Goal: Transaction & Acquisition: Book appointment/travel/reservation

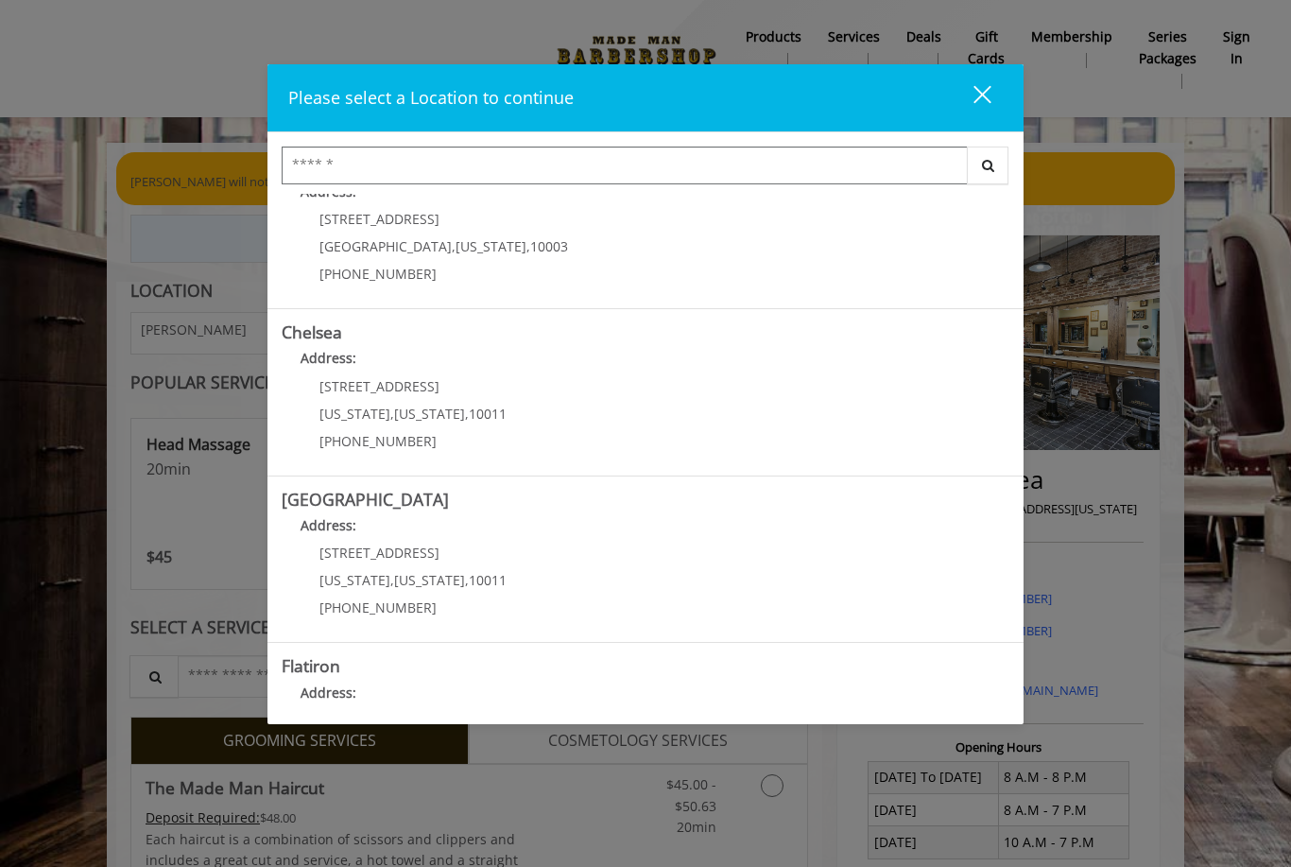
scroll to position [37, 0]
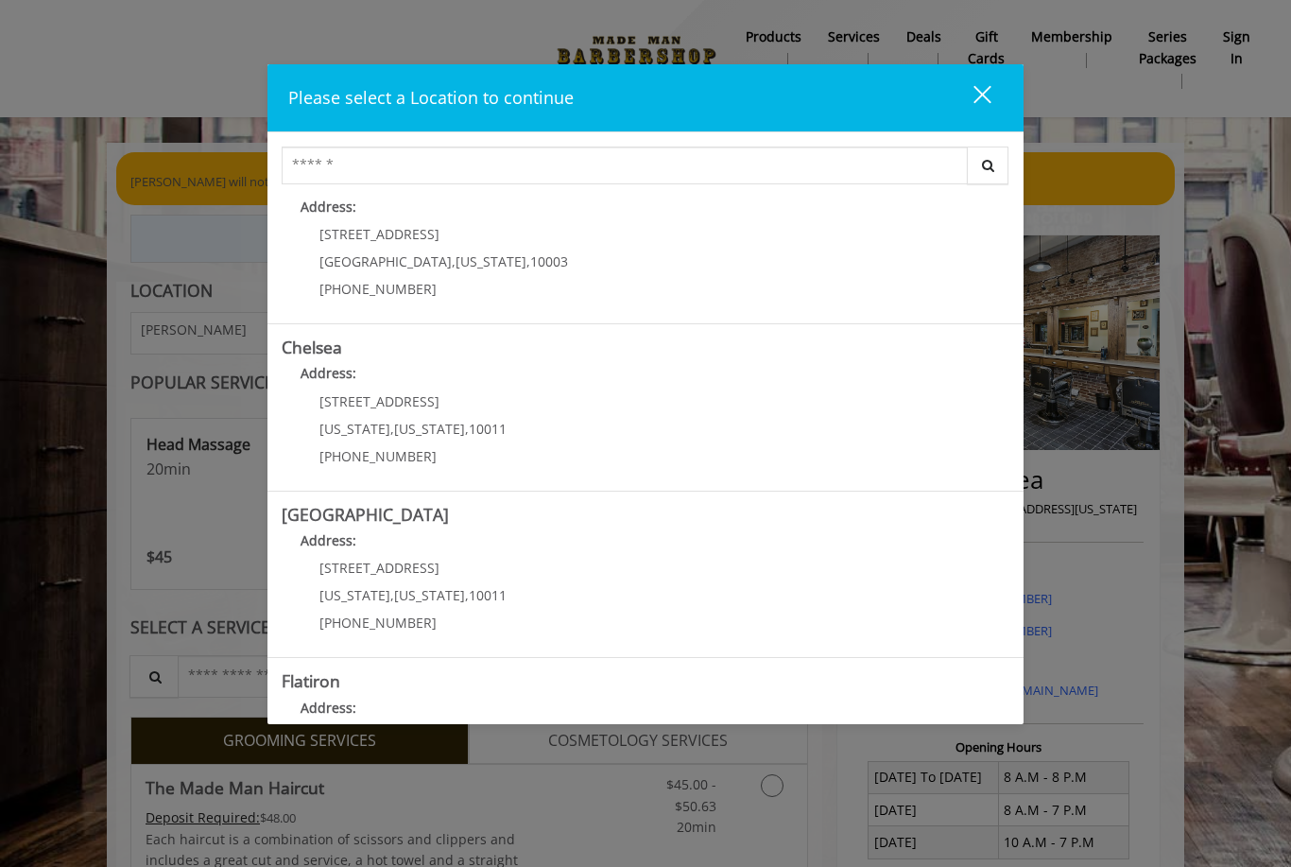
click at [786, 439] on link "Chelsea Address: [STREET_ADDRESS][US_STATE][US_STATE] (917) 639-3902" at bounding box center [646, 407] width 728 height 138
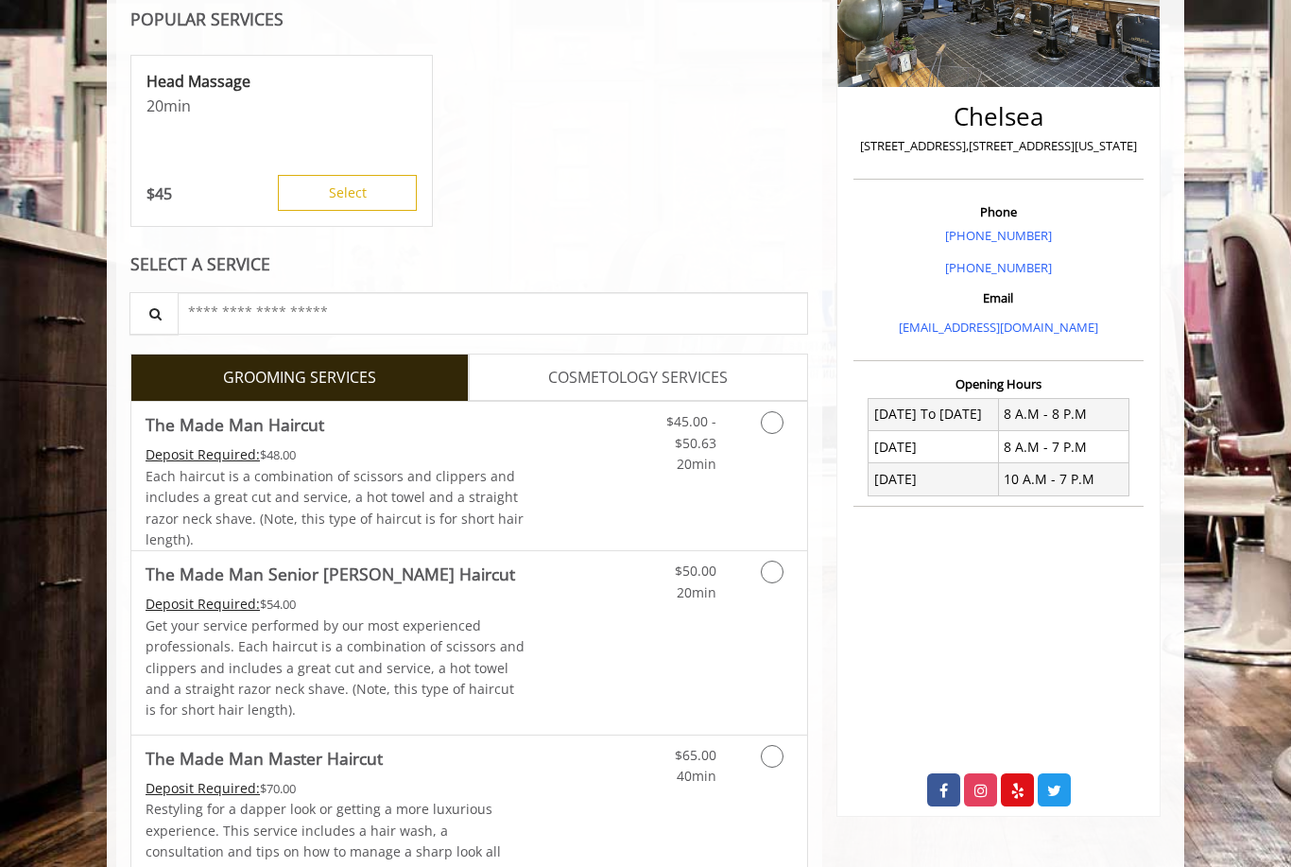
scroll to position [365, 0]
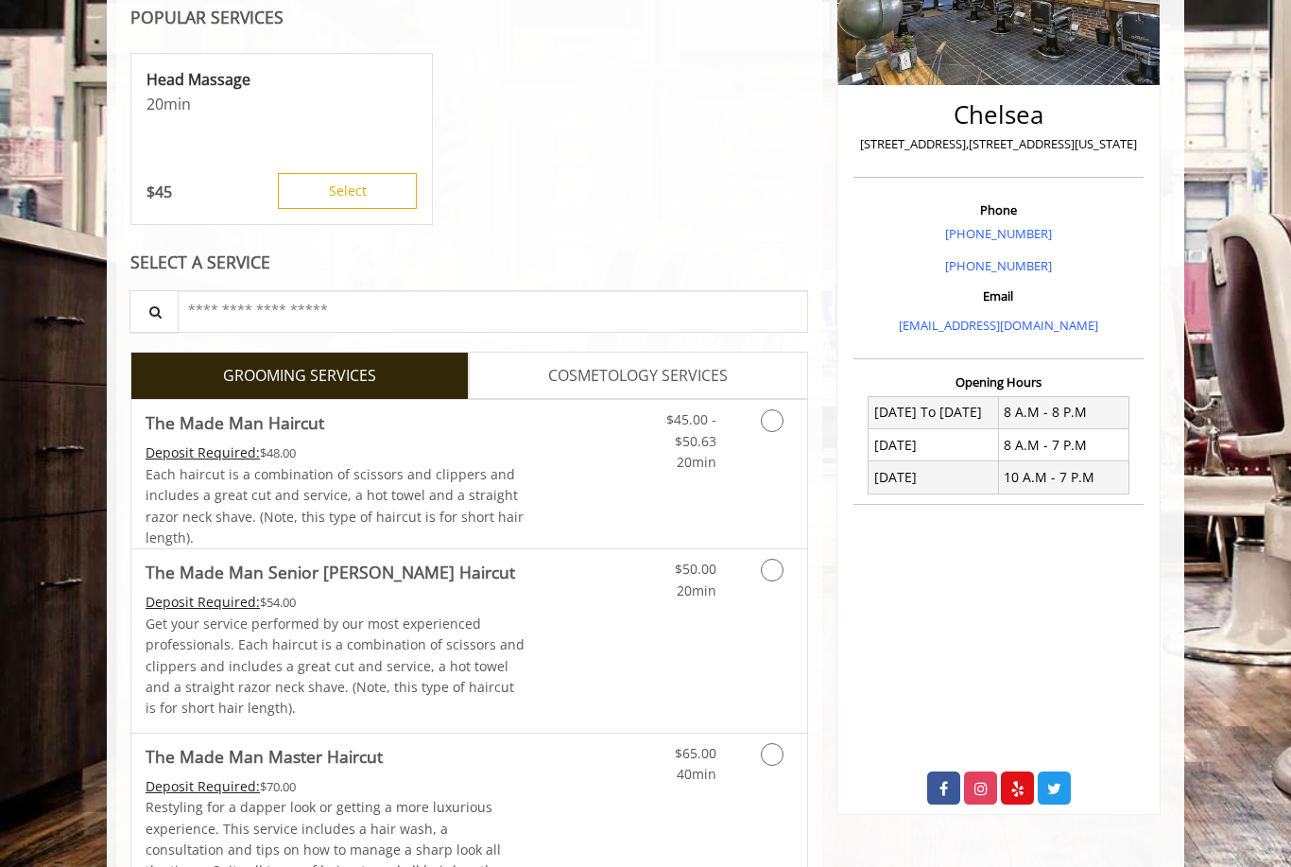
click at [763, 422] on icon "Grooming services" at bounding box center [772, 420] width 23 height 23
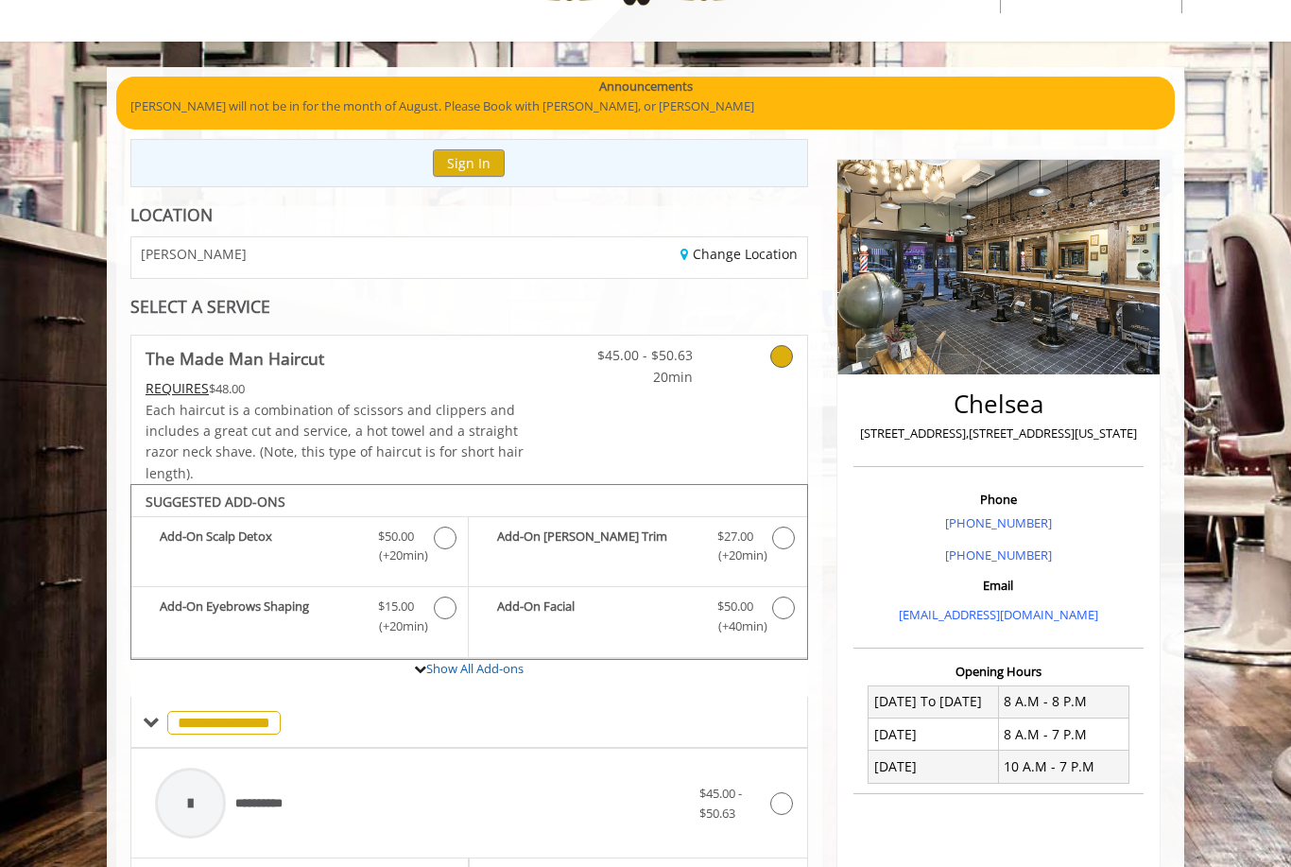
scroll to position [0, 0]
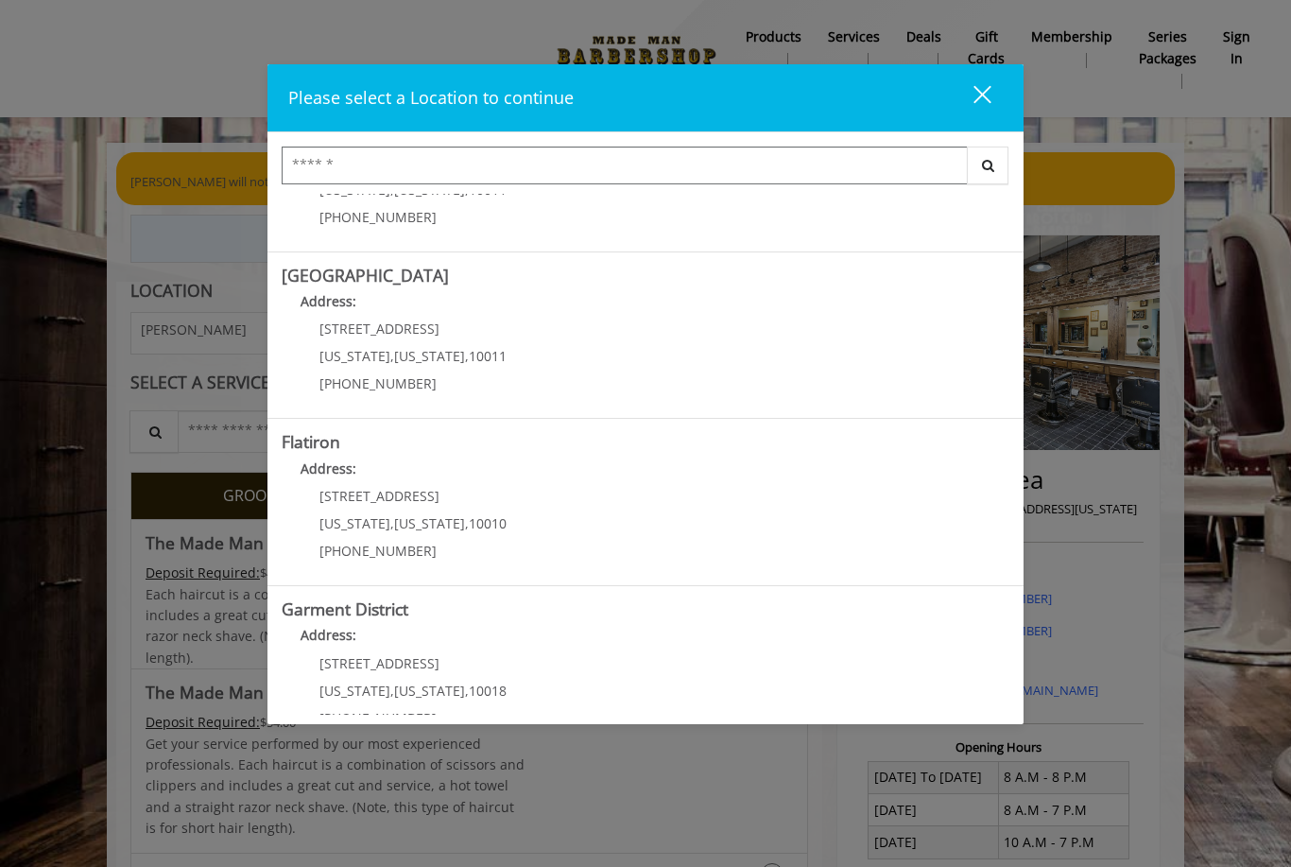
scroll to position [275, 0]
click at [579, 678] on District "Garment District Address: 1400 Broadway New York , New York , 10018 (212) 997-4…" at bounding box center [646, 670] width 728 height 138
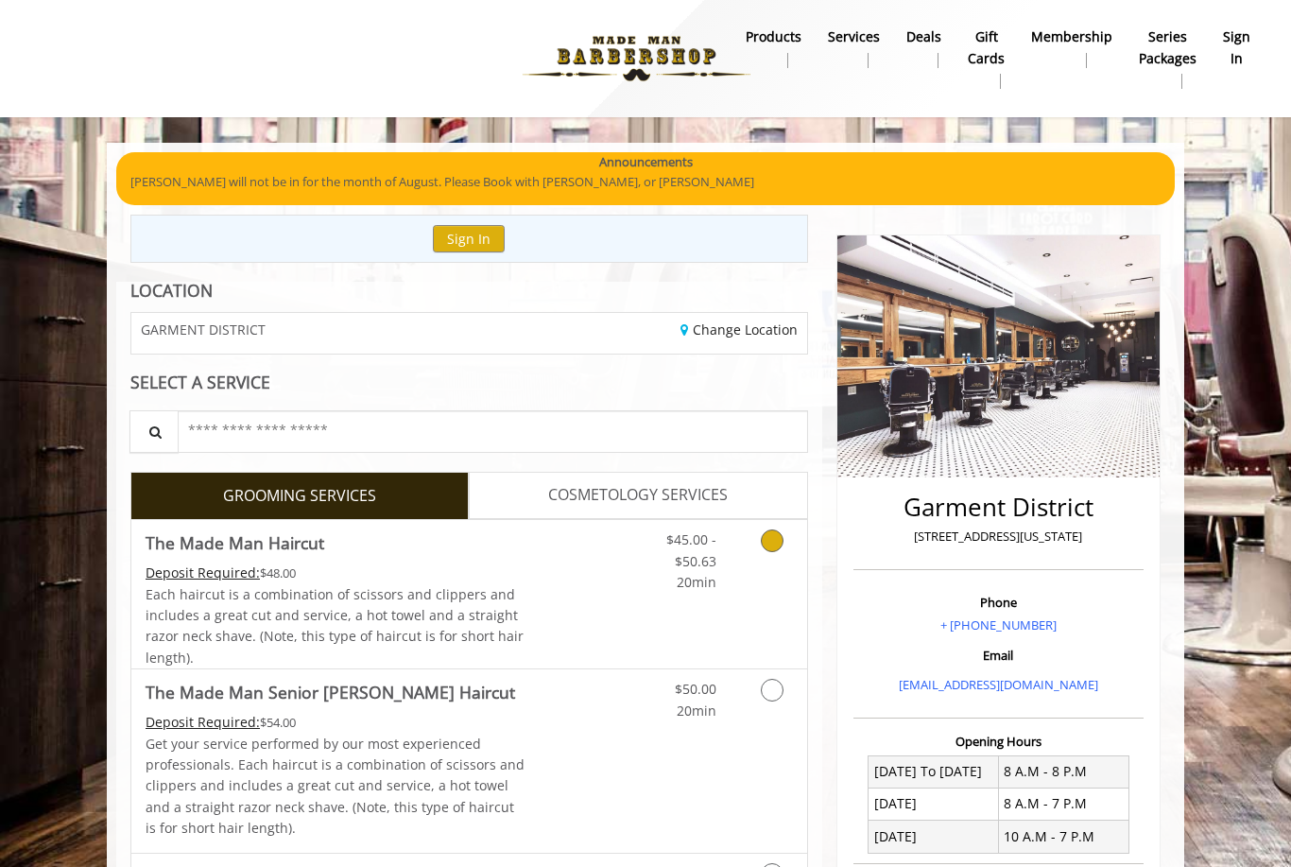
click at [761, 549] on link "Grooming services" at bounding box center [769, 556] width 48 height 73
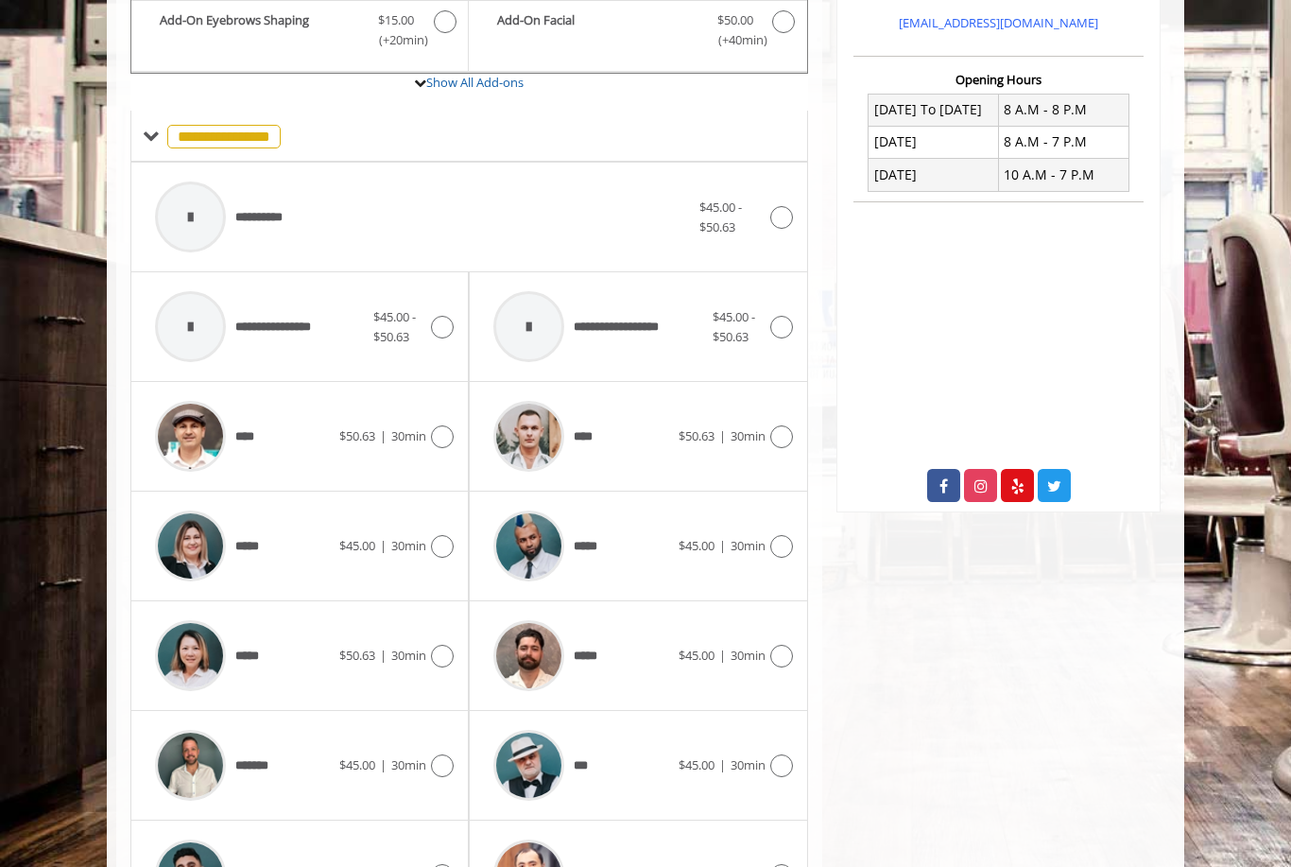
scroll to position [722, 0]
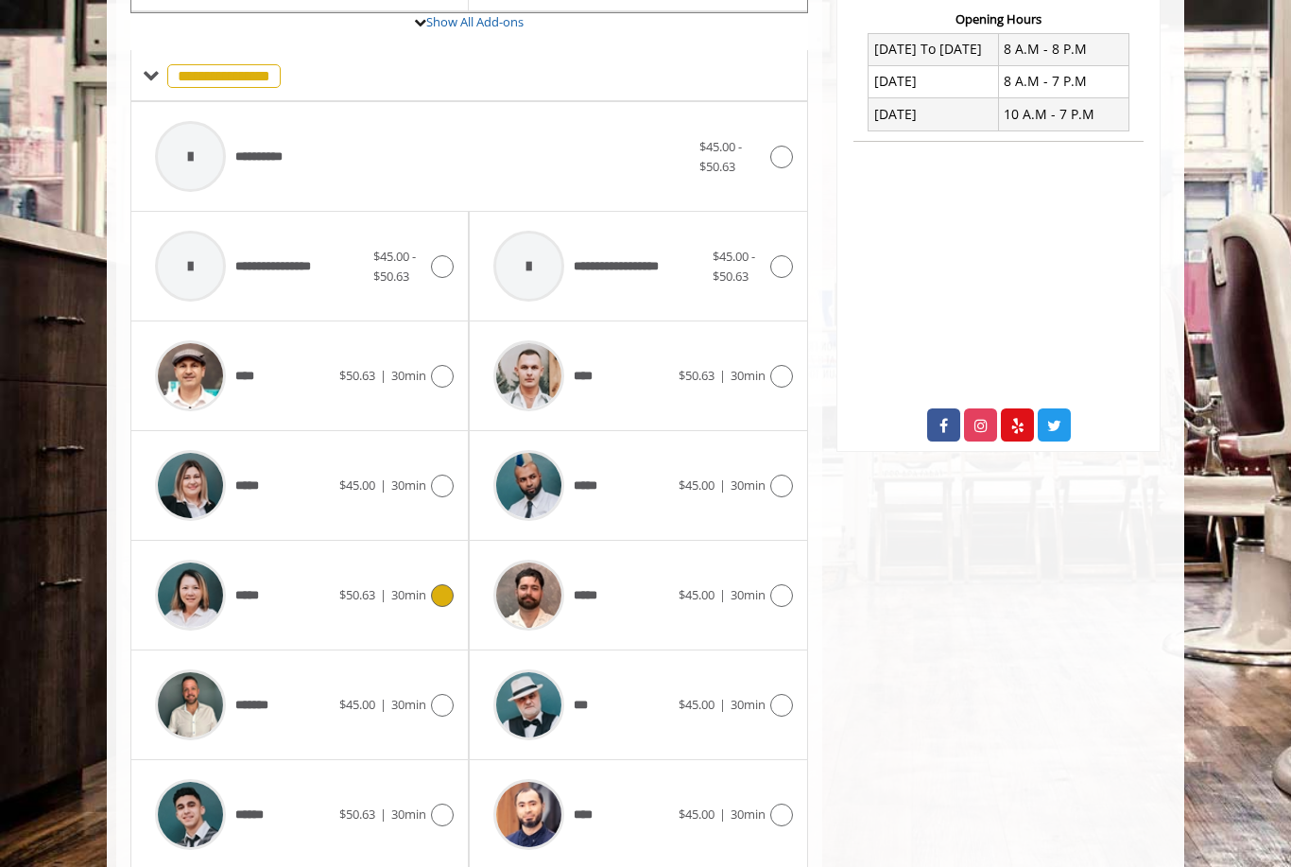
click at [430, 589] on div at bounding box center [439, 595] width 27 height 23
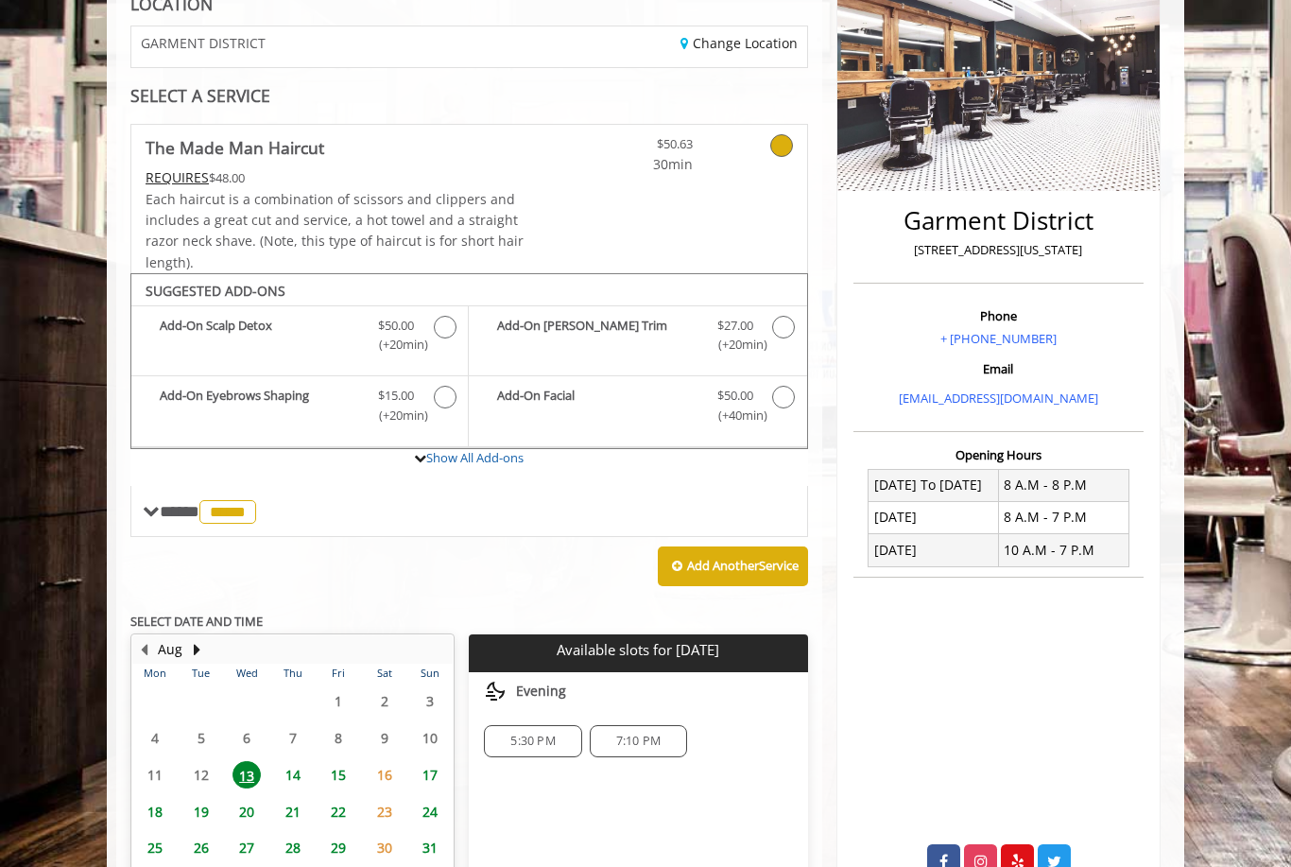
scroll to position [371, 0]
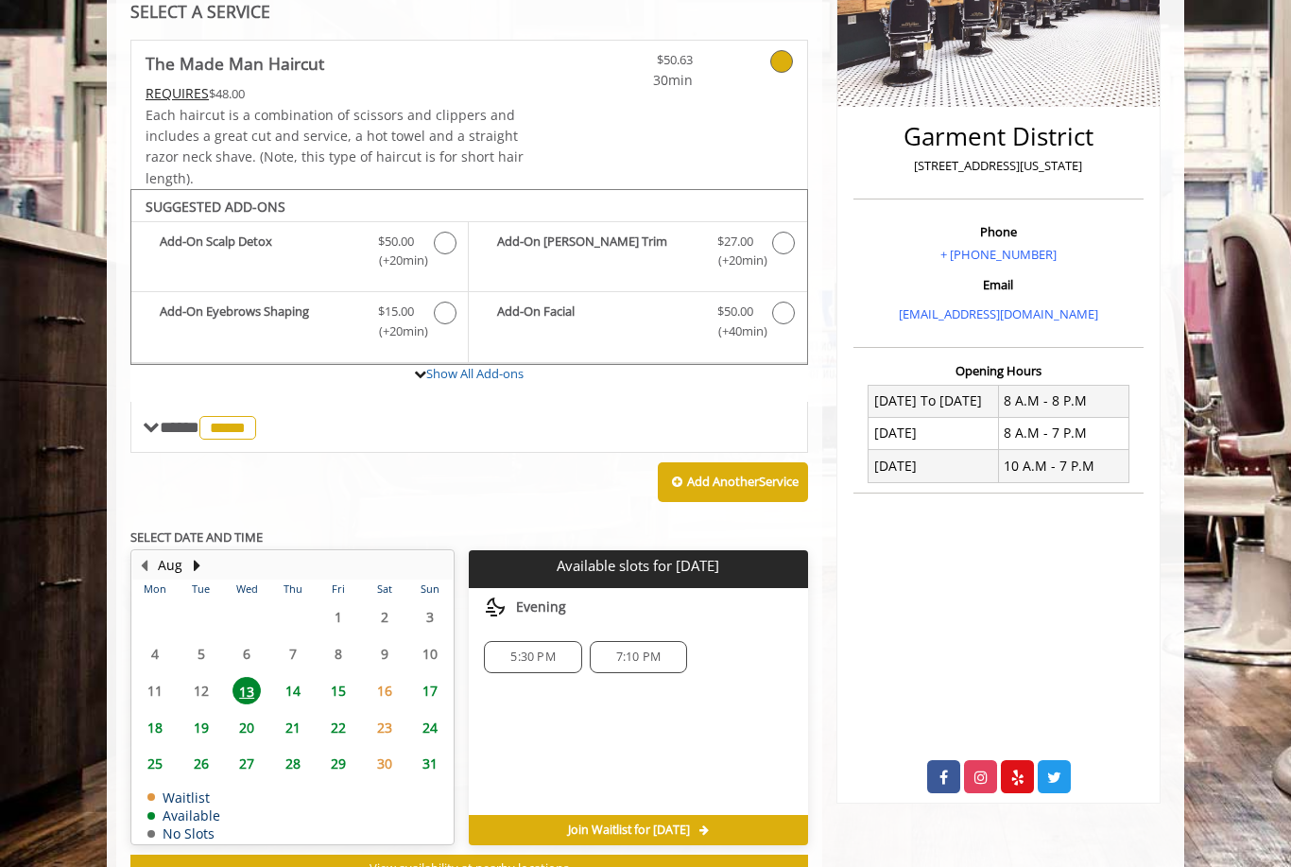
click at [378, 679] on span "16" at bounding box center [385, 690] width 28 height 27
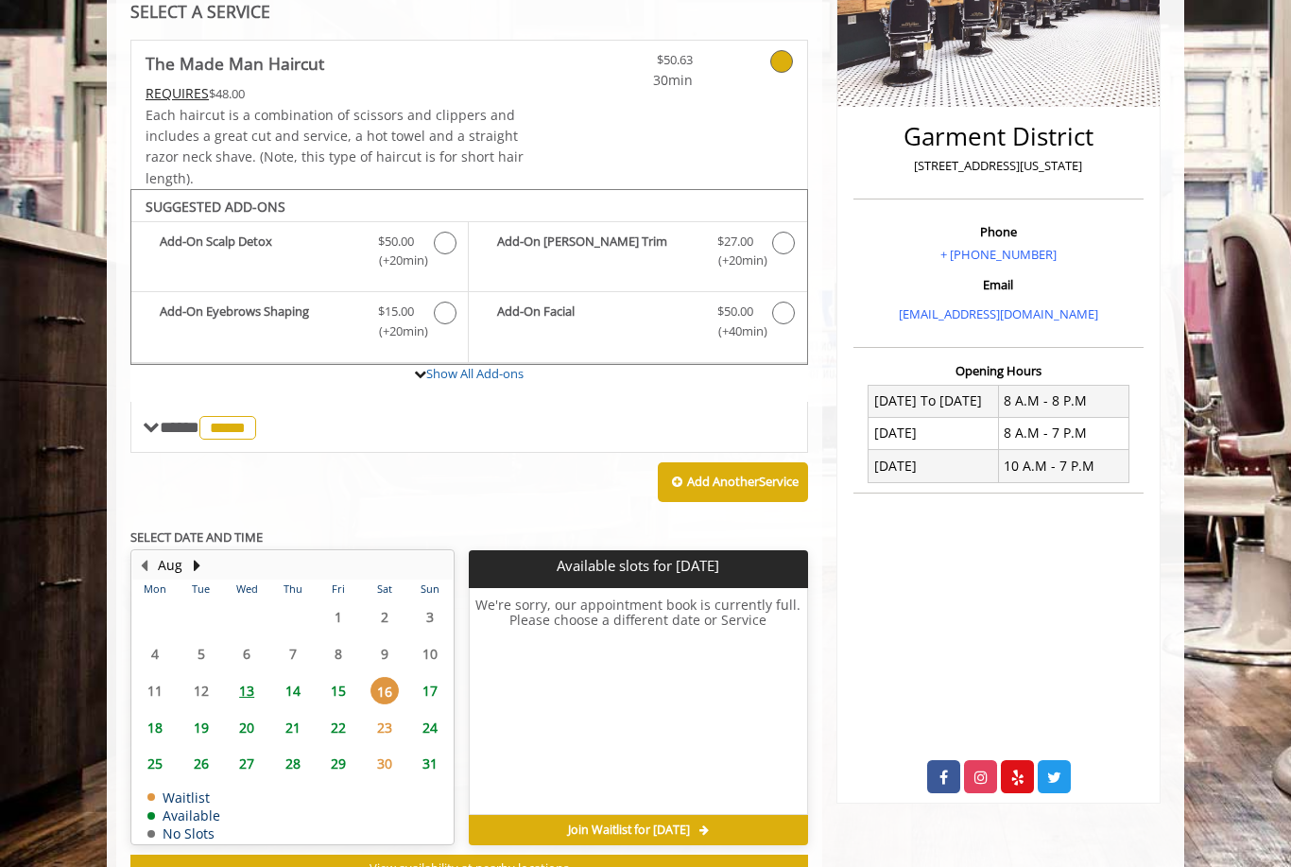
click at [429, 686] on span "17" at bounding box center [430, 690] width 28 height 27
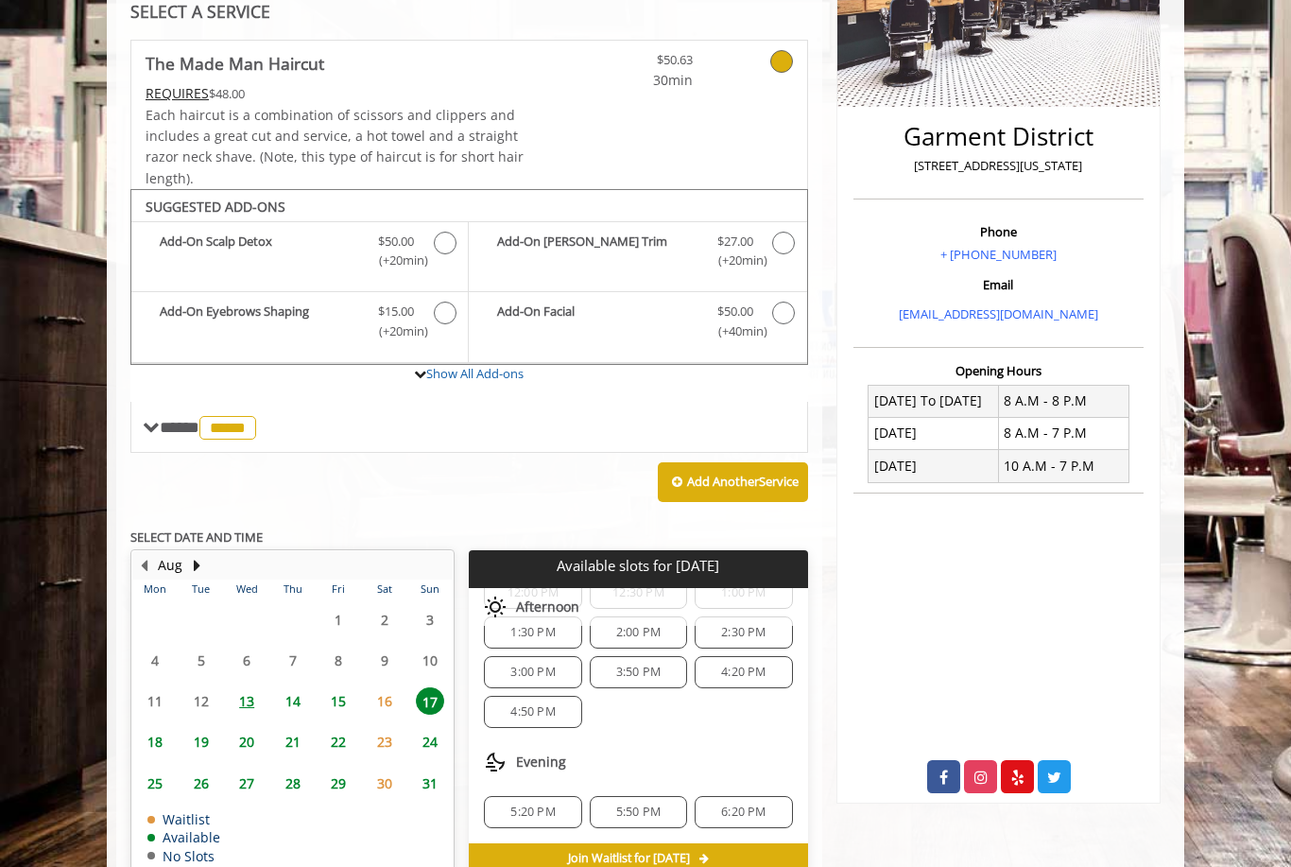
scroll to position [204, 0]
click at [196, 737] on span "19" at bounding box center [201, 741] width 28 height 27
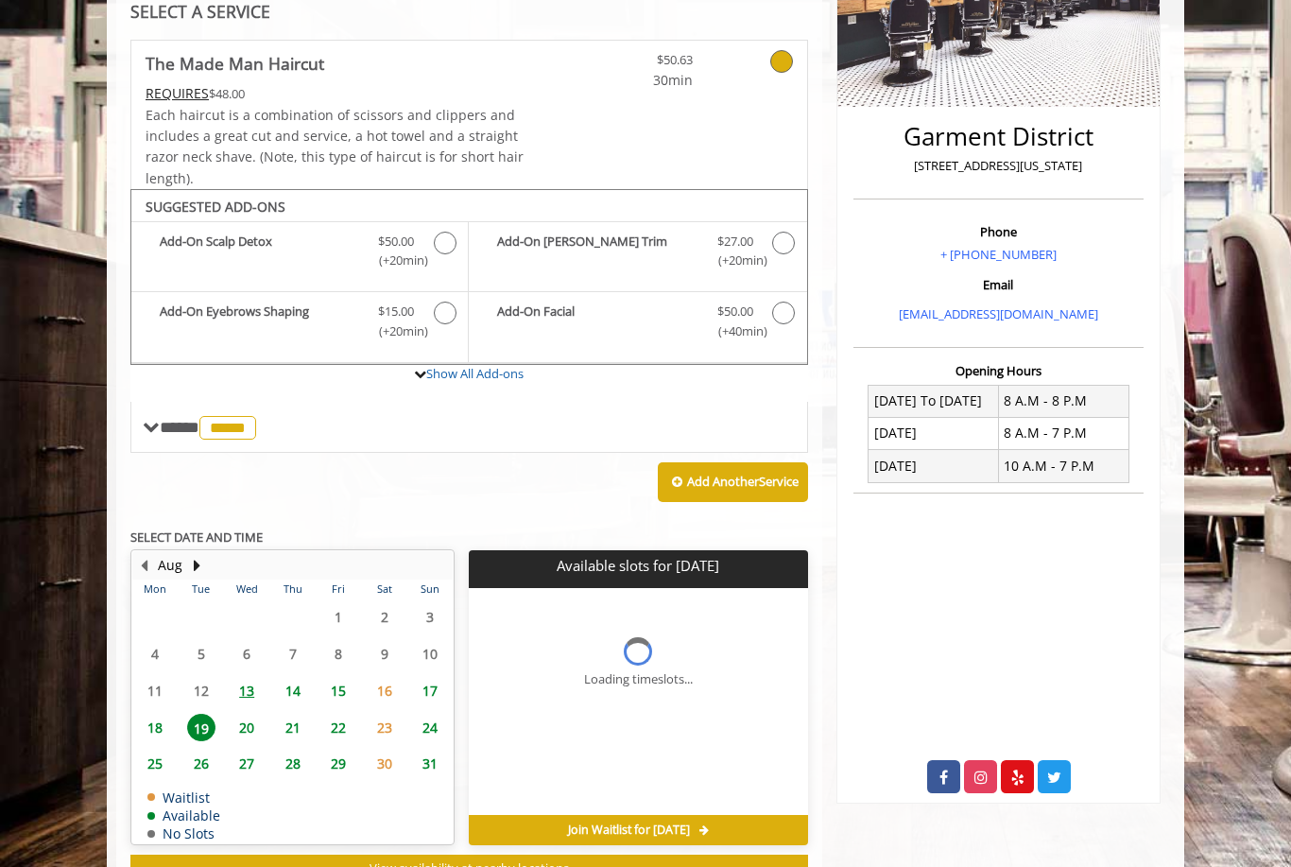
scroll to position [0, 0]
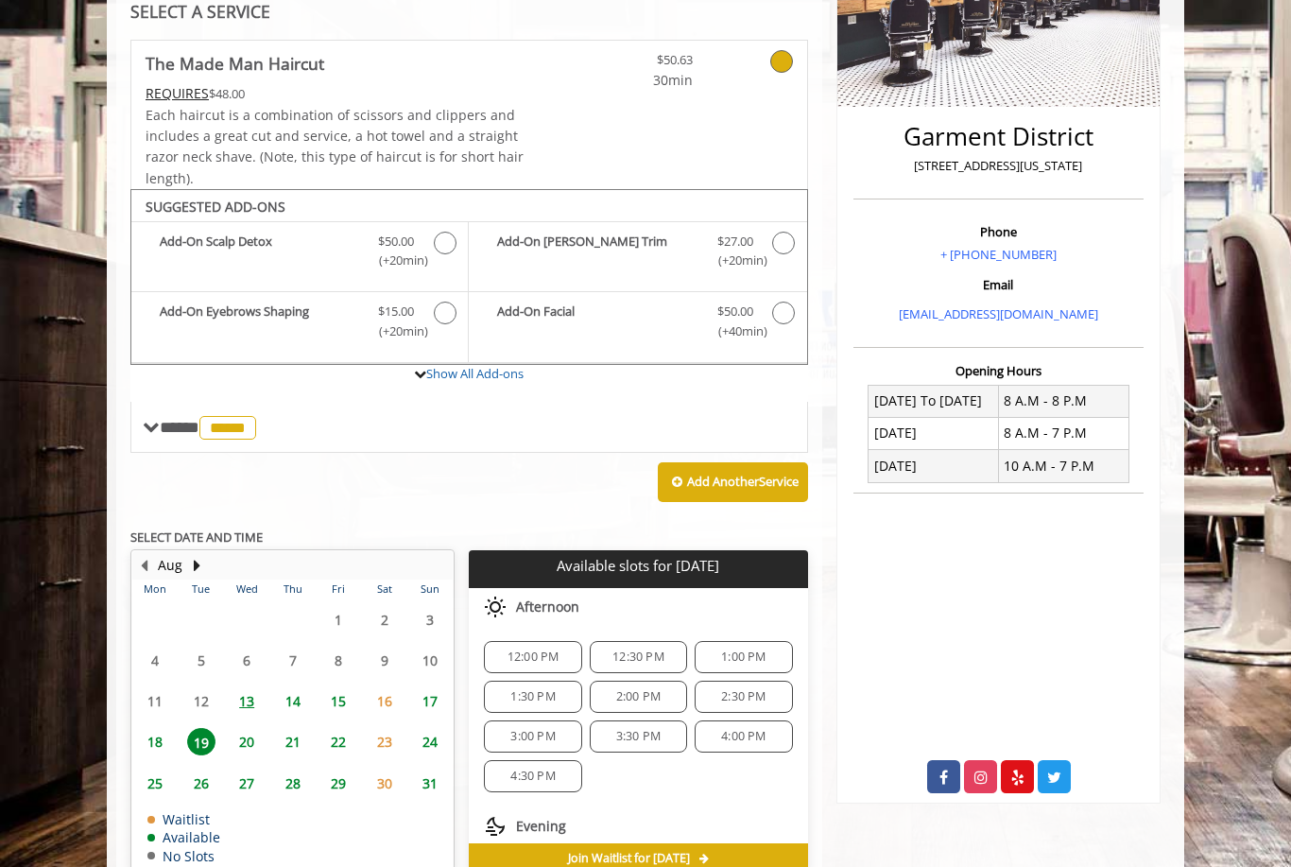
click at [337, 690] on span "15" at bounding box center [338, 700] width 28 height 27
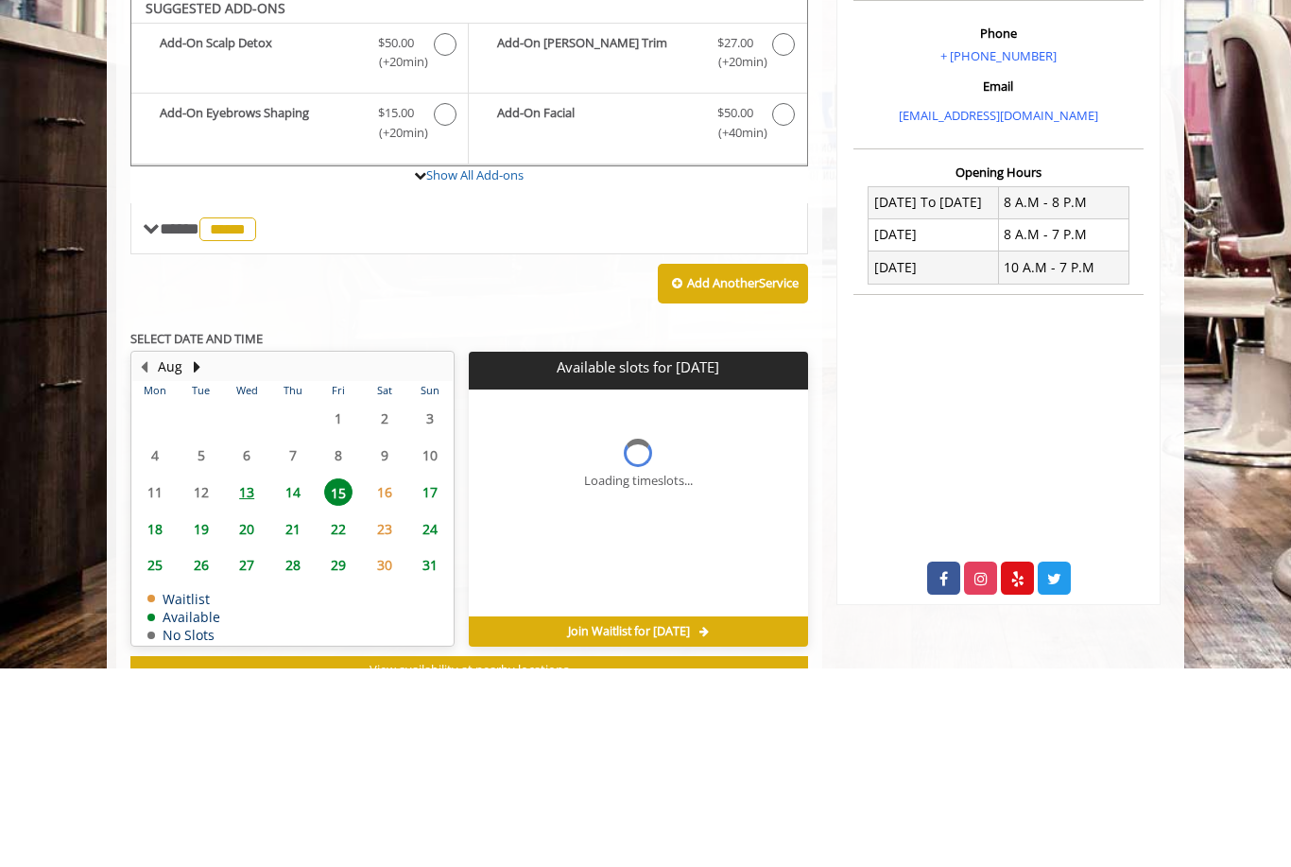
scroll to position [399, 0]
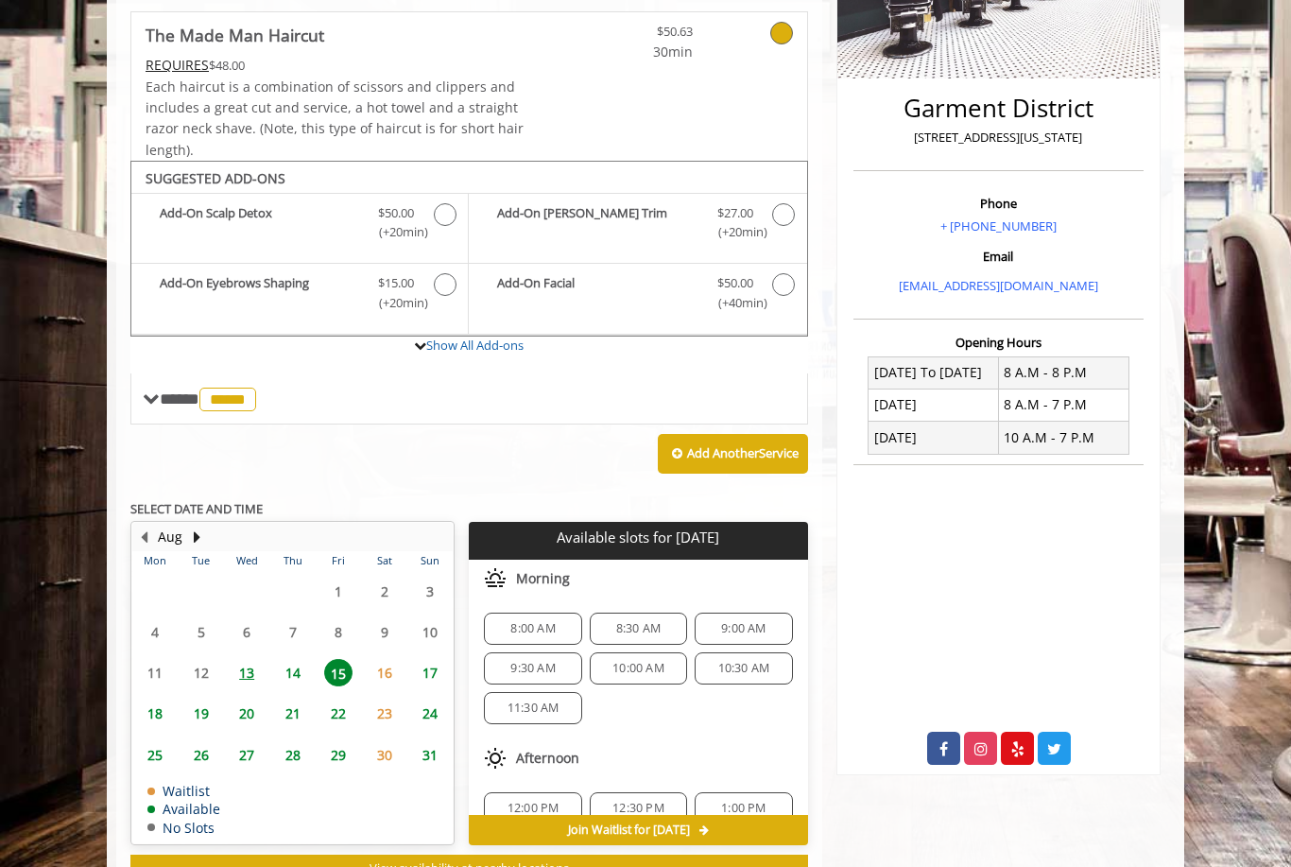
click at [430, 665] on span "17" at bounding box center [430, 672] width 28 height 27
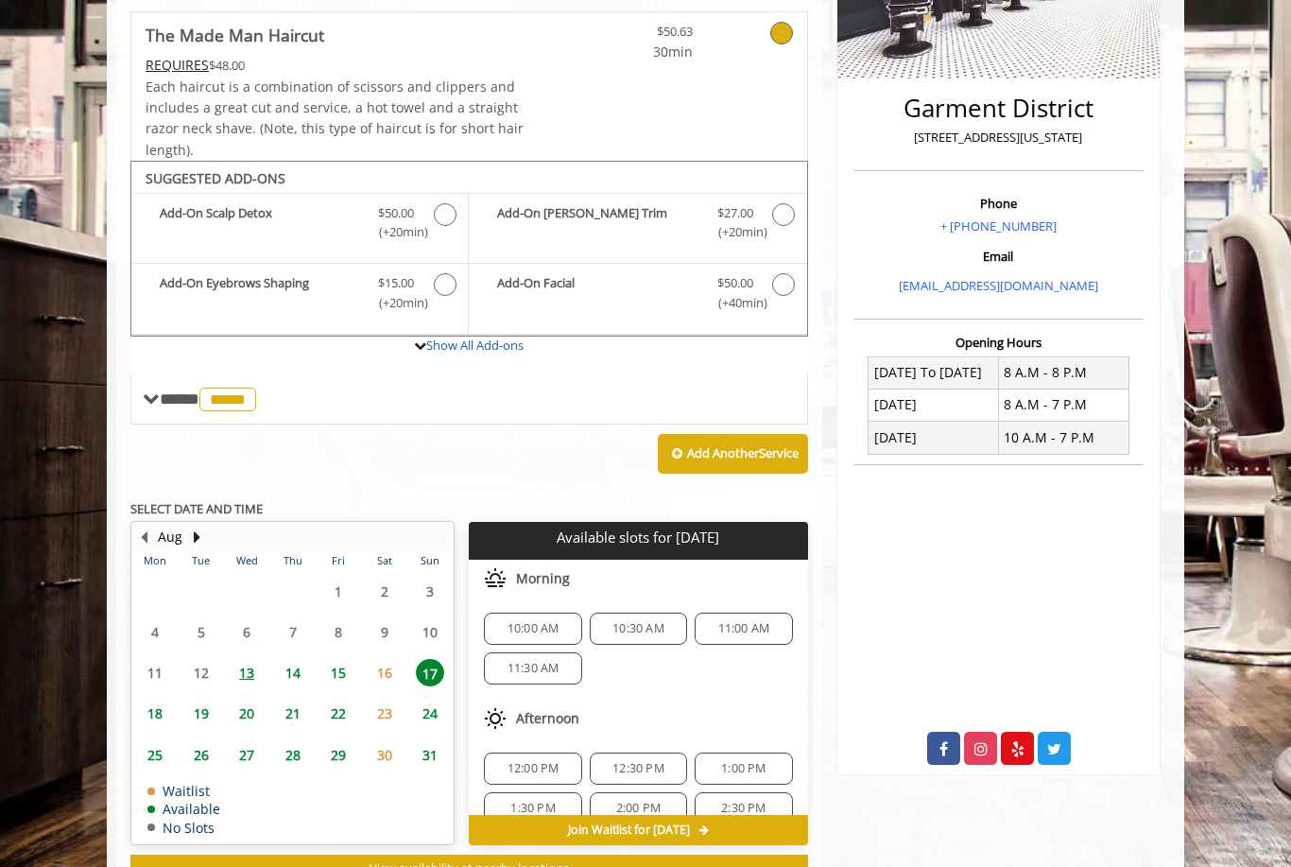
click at [148, 699] on span "18" at bounding box center [155, 712] width 28 height 27
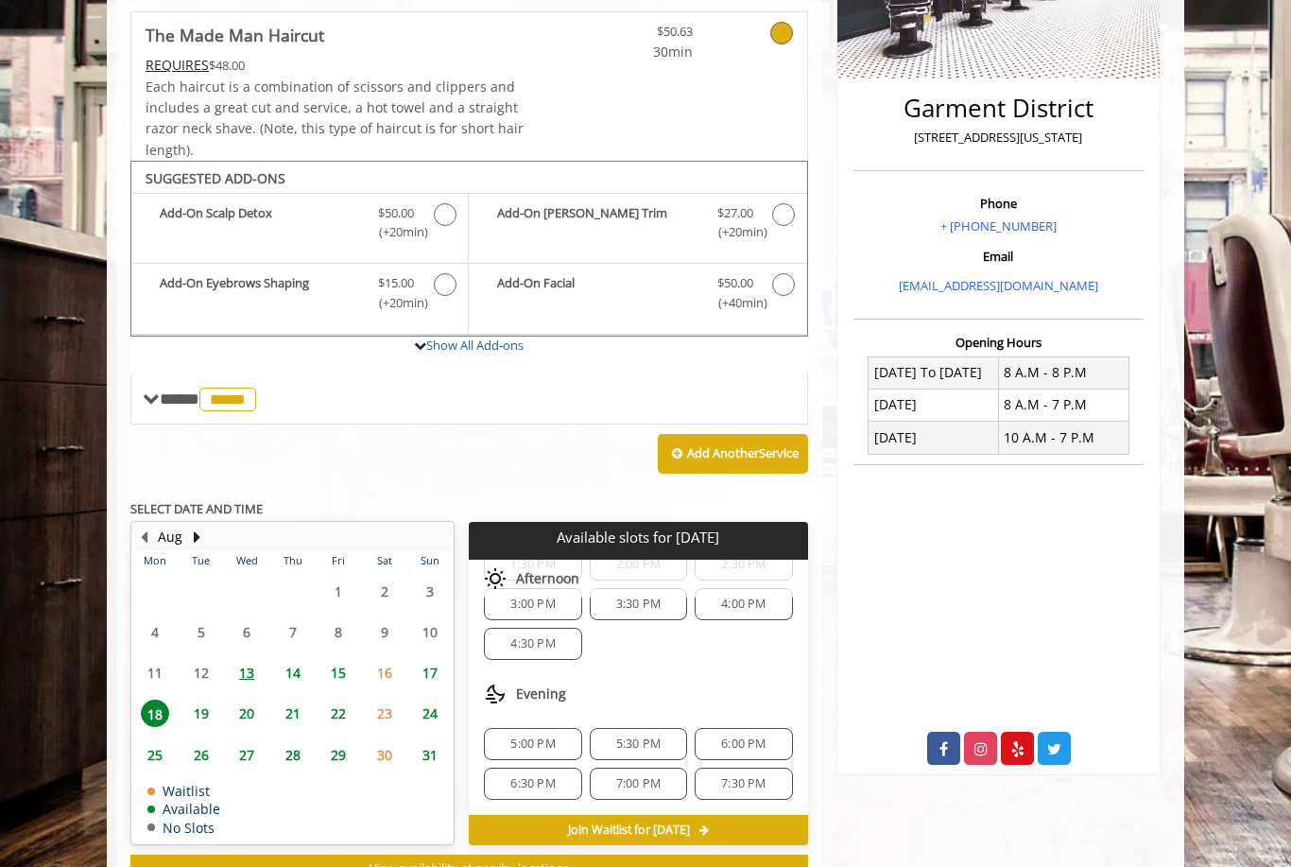
scroll to position [284, 0]
click at [204, 700] on span "19" at bounding box center [201, 712] width 28 height 27
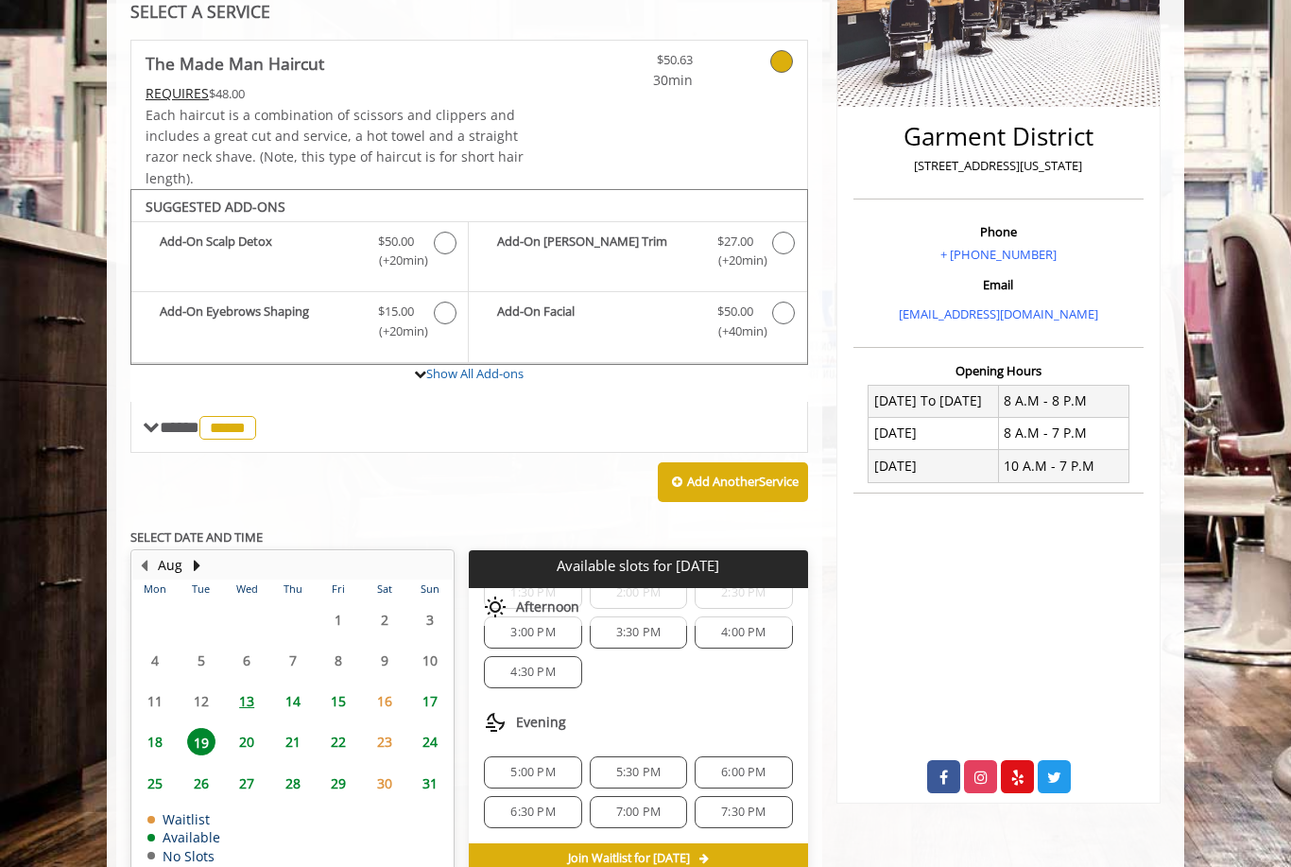
scroll to position [104, 0]
click at [381, 689] on span "16" at bounding box center [385, 700] width 28 height 27
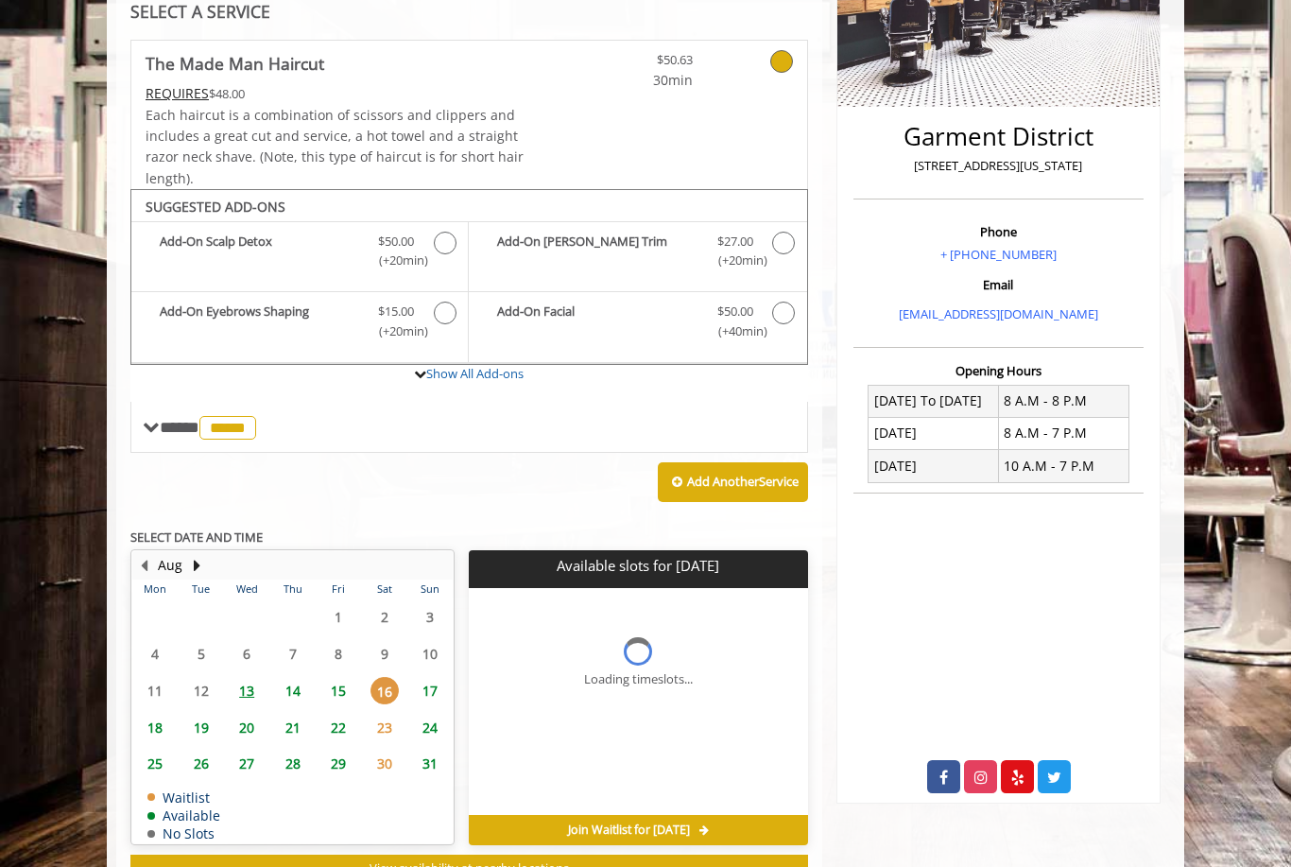
scroll to position [0, 0]
click at [346, 681] on span "15" at bounding box center [338, 690] width 28 height 27
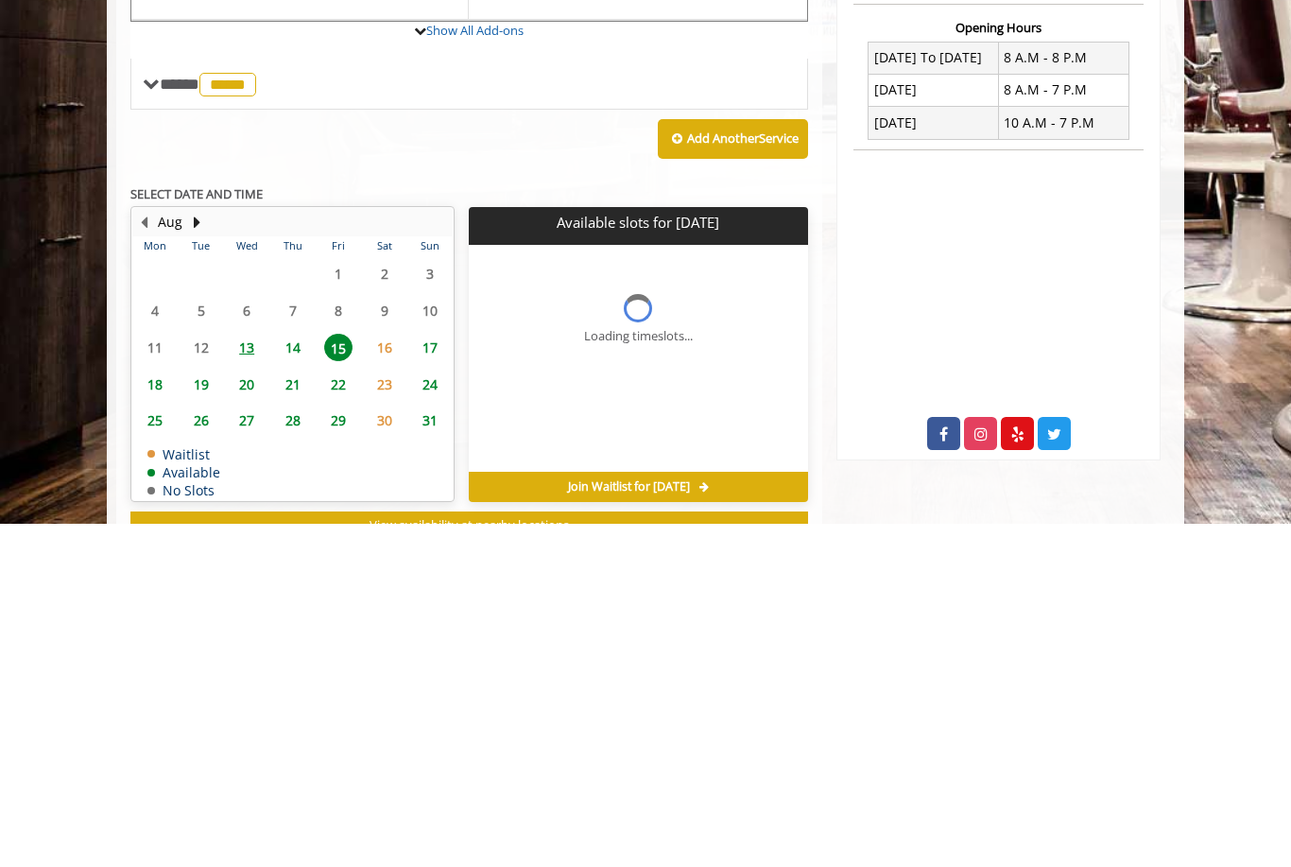
scroll to position [399, 0]
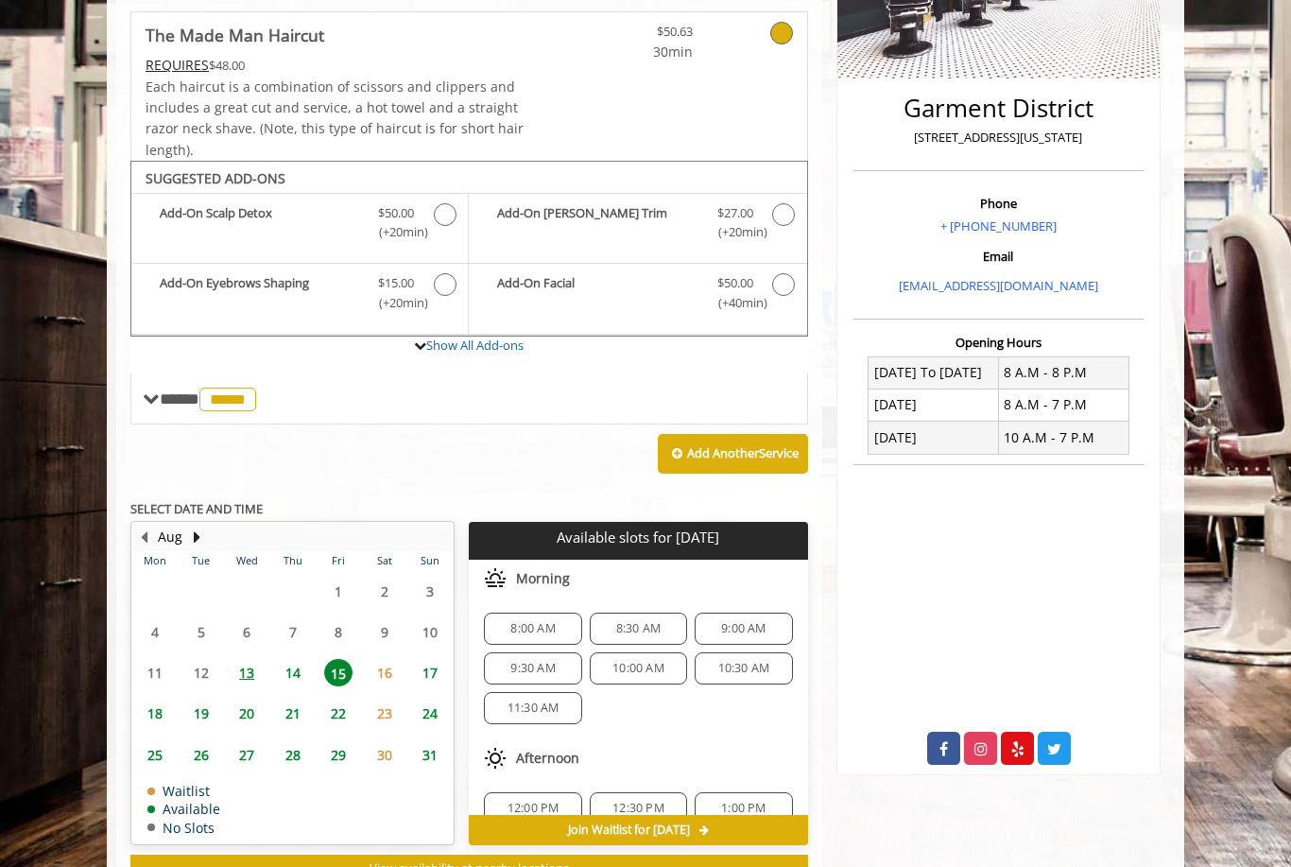
click at [419, 659] on span "17" at bounding box center [430, 672] width 28 height 27
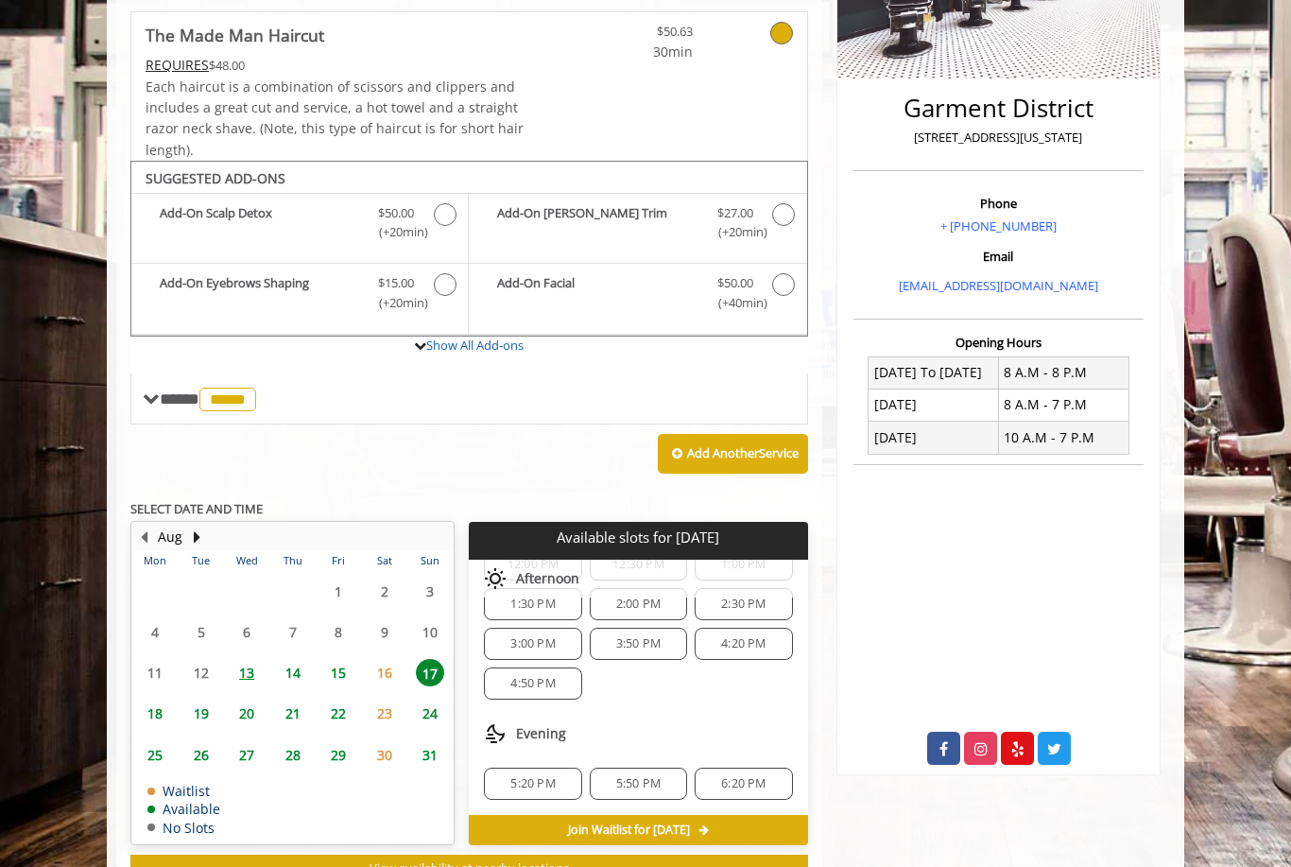
scroll to position [204, 0]
click at [763, 776] on span "6:20 PM" at bounding box center [743, 783] width 44 height 15
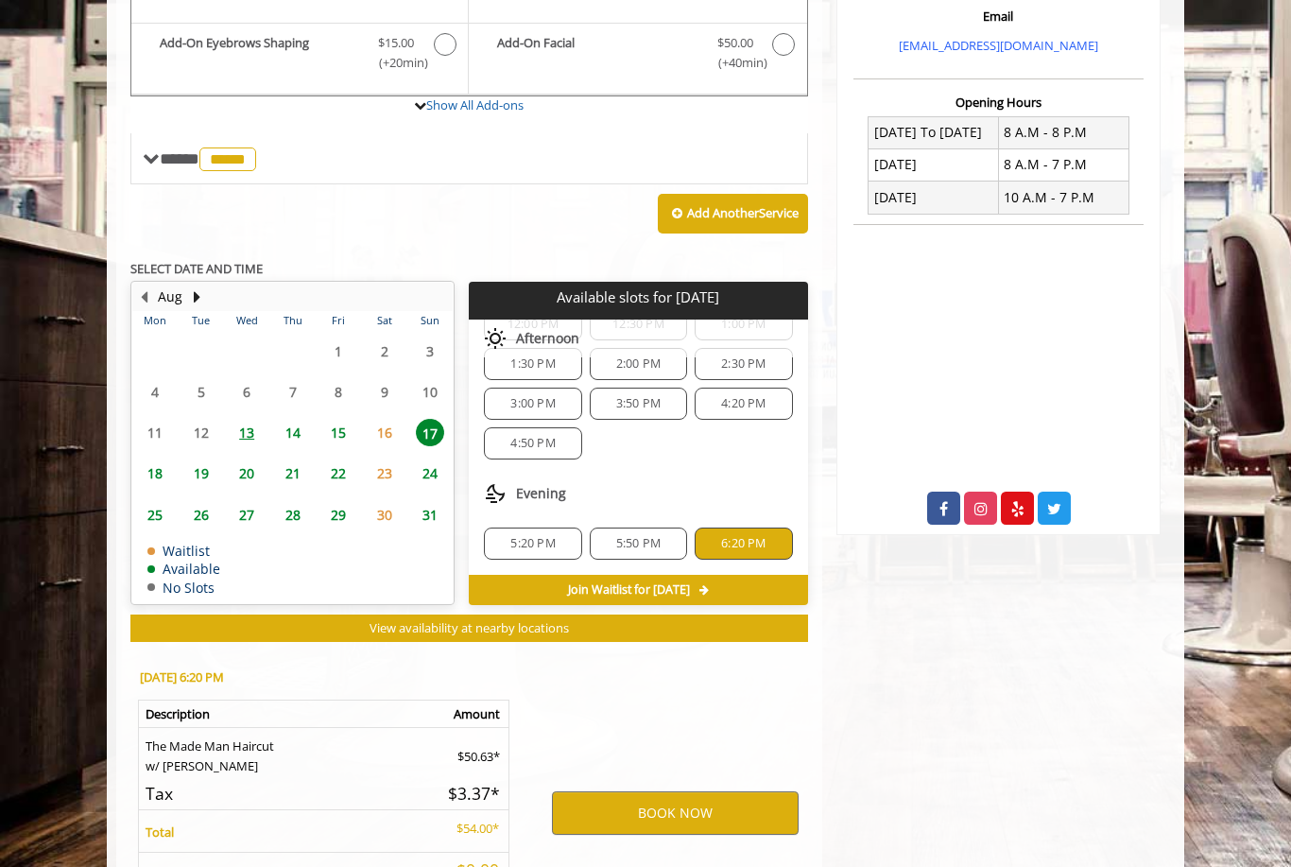
scroll to position [735, 0]
